Goal: Information Seeking & Learning: Learn about a topic

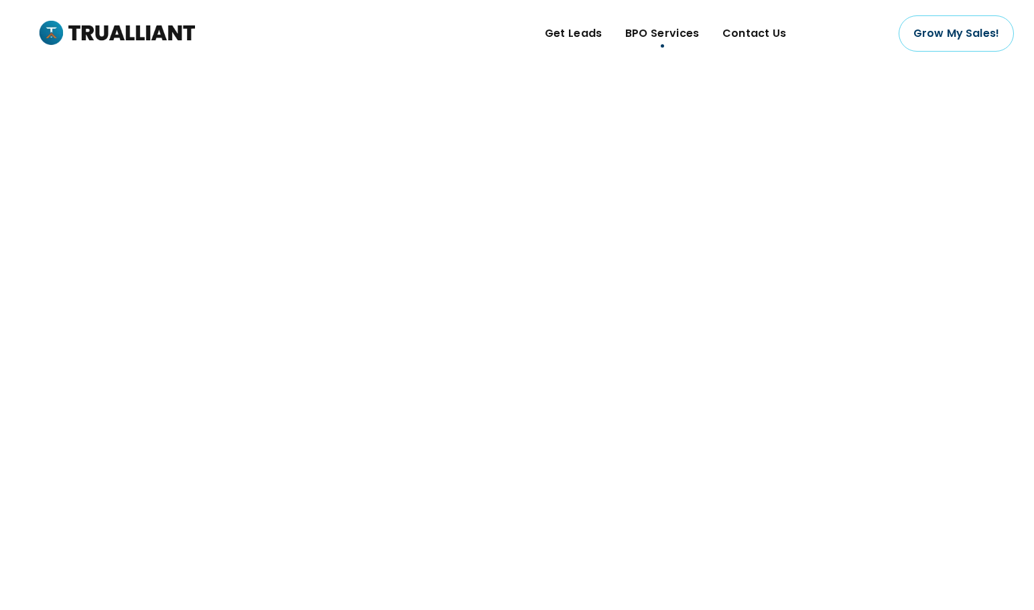
click at [645, 31] on span "BPO Services" at bounding box center [662, 33] width 74 height 20
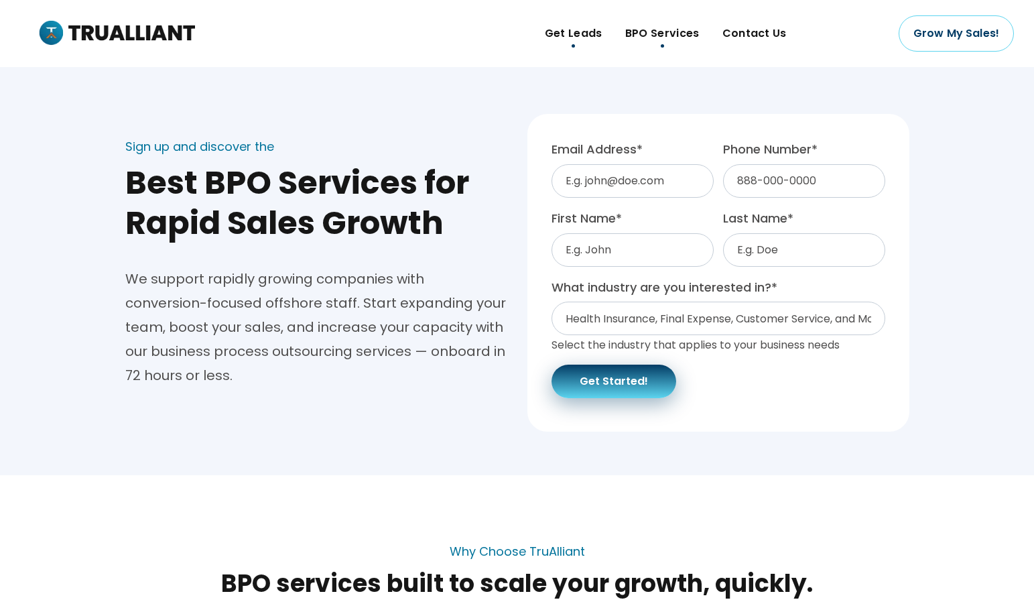
click at [568, 43] on span "Get Leads" at bounding box center [574, 33] width 58 height 20
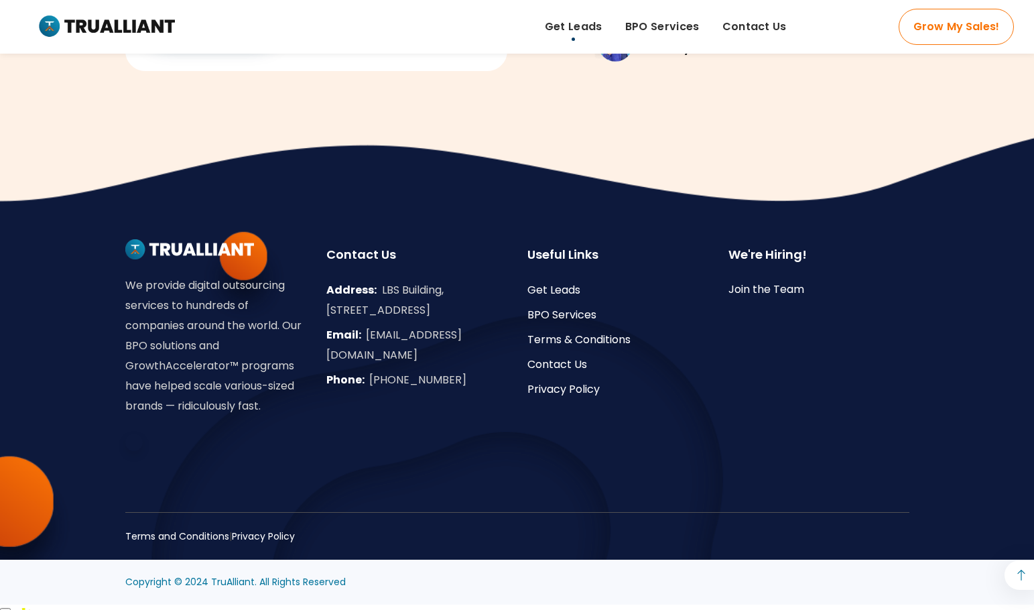
scroll to position [2359, 0]
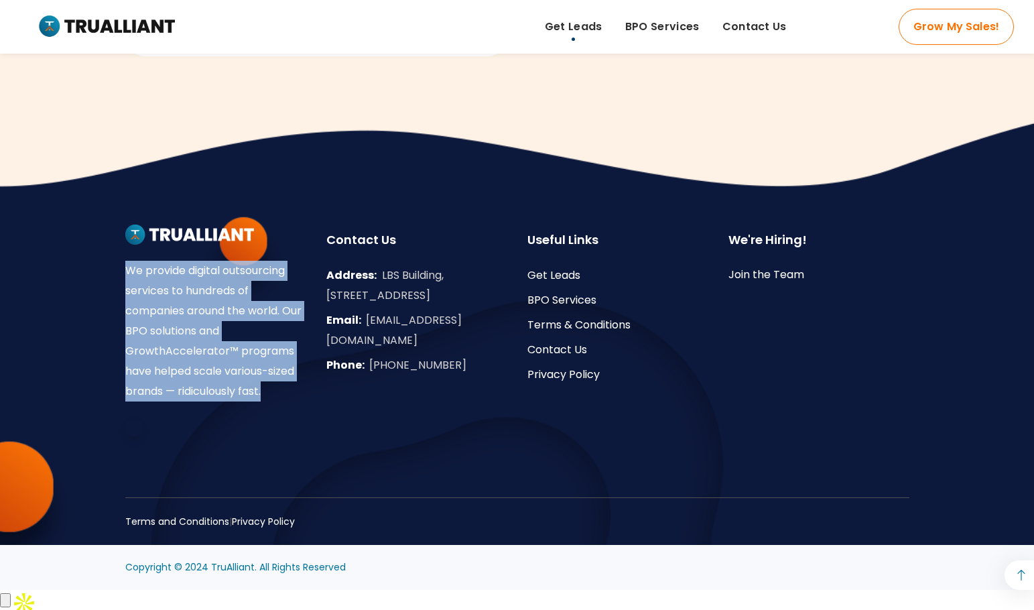
drag, startPoint x: 280, startPoint y: 415, endPoint x: 147, endPoint y: 241, distance: 218.9
click at [147, 241] on div "We provide digital outsourcing services to hundreds of companies around the wor…" at bounding box center [517, 351] width 804 height 361
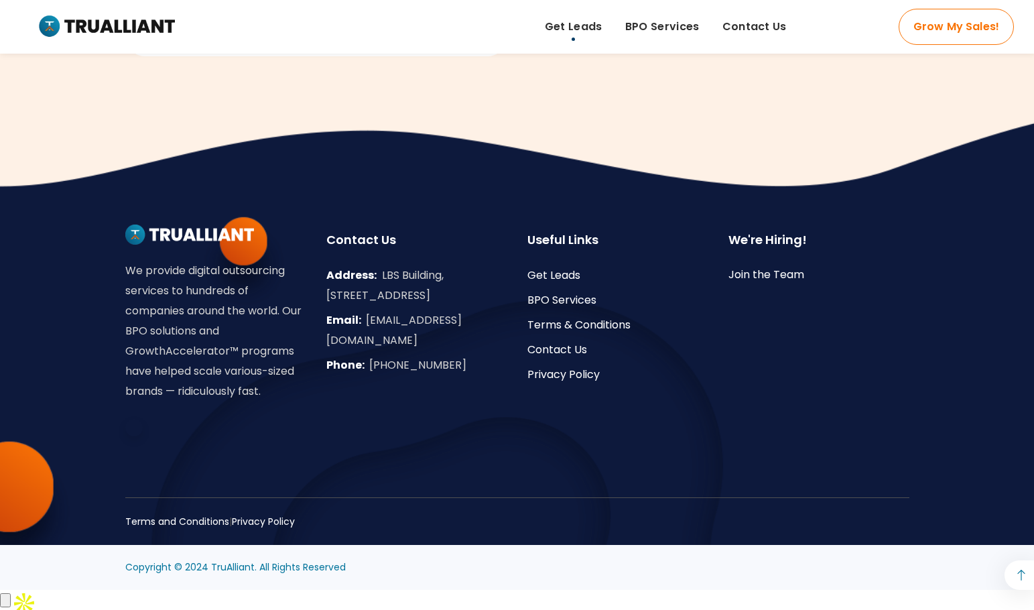
click at [271, 419] on div at bounding box center [215, 409] width 181 height 17
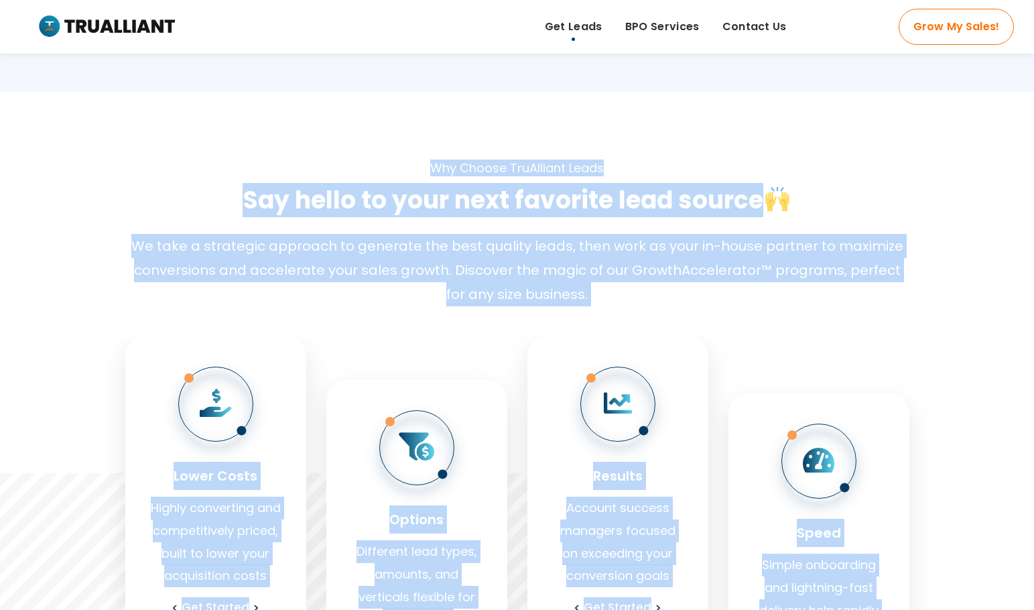
scroll to position [0, 0]
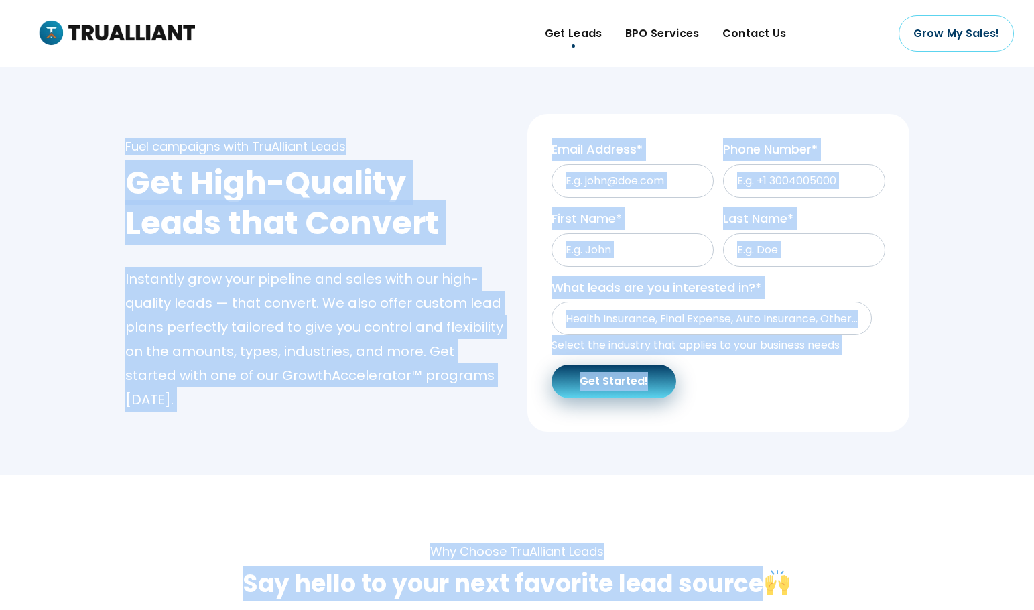
drag, startPoint x: 886, startPoint y: 395, endPoint x: 107, endPoint y: 135, distance: 821.1
copy div "Lore ipsumdolo sita ConSectetu Adipi Eli Sedd-Eiusmod Tempo inci Utlabor Etdolo…"
click at [675, 38] on span "BPO Services" at bounding box center [662, 33] width 74 height 20
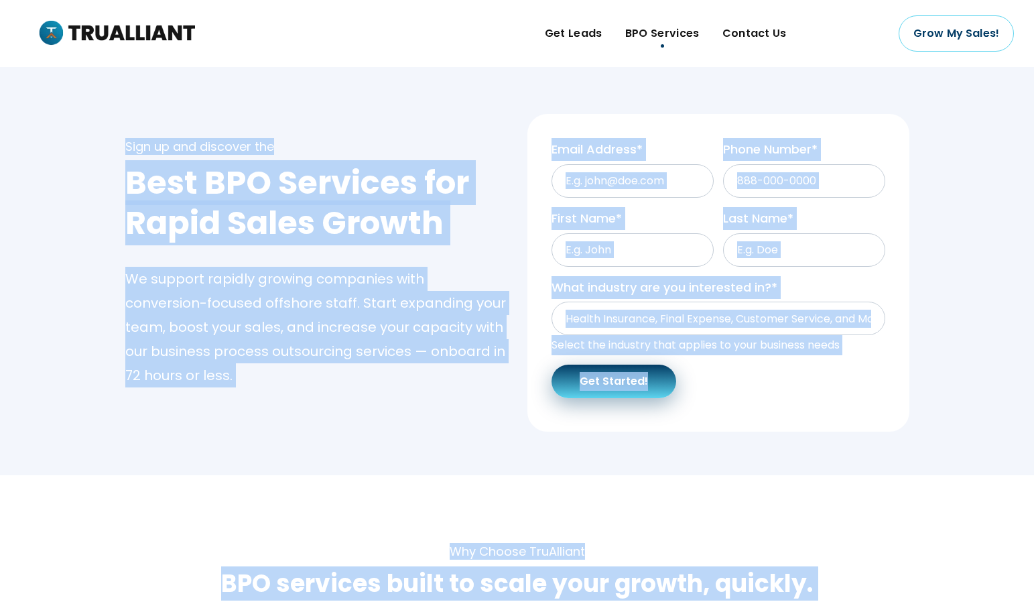
drag, startPoint x: 271, startPoint y: 409, endPoint x: 120, endPoint y: 152, distance: 298.6
copy body "Sign up and discover the Best BPO Services for Rapid Sales Growth We support ra…"
